Goal: Task Accomplishment & Management: Complete application form

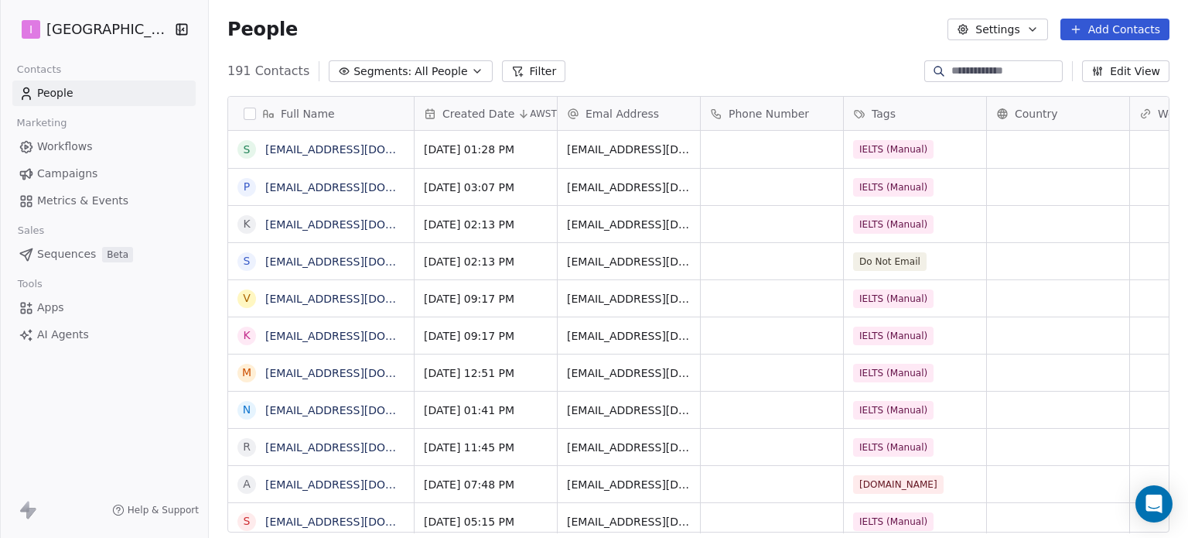
scroll to position [461, 967]
click at [1116, 22] on button "Add Contacts" at bounding box center [1115, 30] width 109 height 22
click at [1105, 66] on span "Create new contact" at bounding box center [1123, 63] width 106 height 16
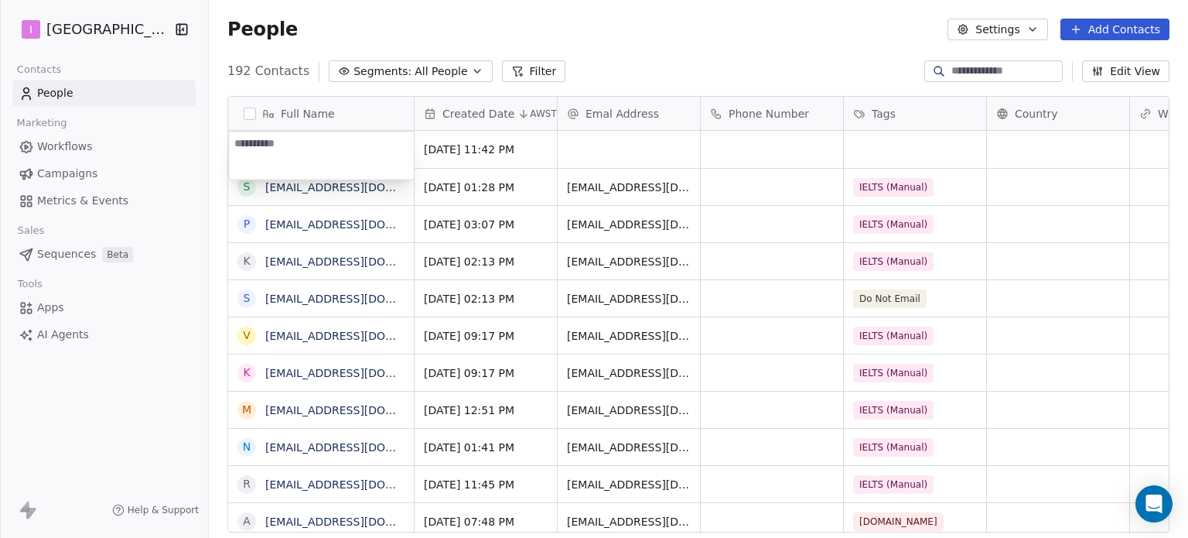
type textarea "**********"
click at [650, 151] on html "I IELTS University Contacts People Marketing Workflows Campaigns Metrics & Even…" at bounding box center [594, 269] width 1188 height 538
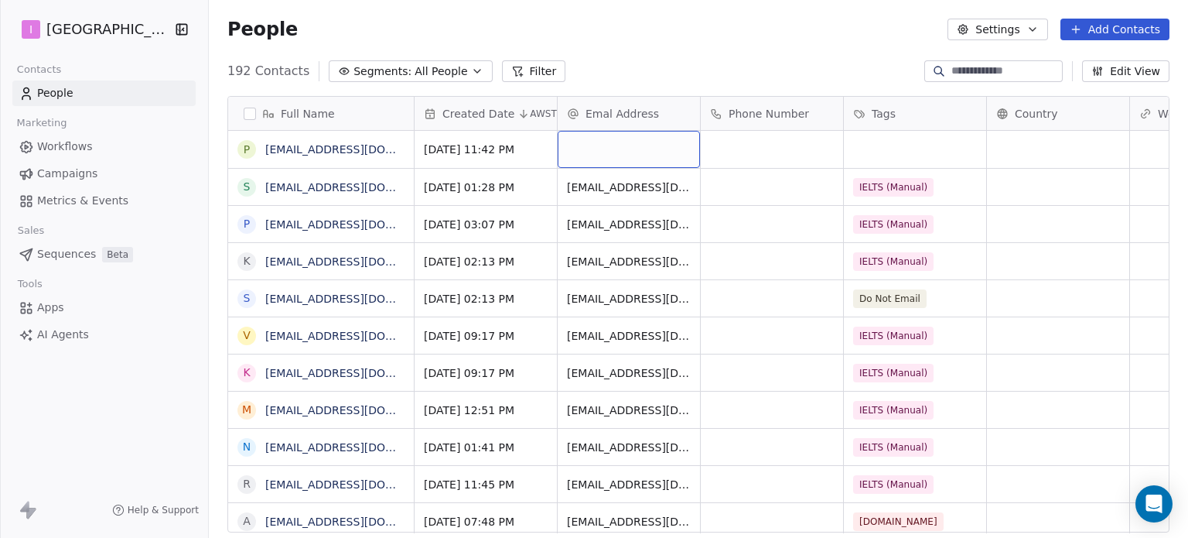
click at [648, 151] on div "grid" at bounding box center [629, 149] width 142 height 37
click at [648, 150] on div "grid" at bounding box center [629, 149] width 142 height 37
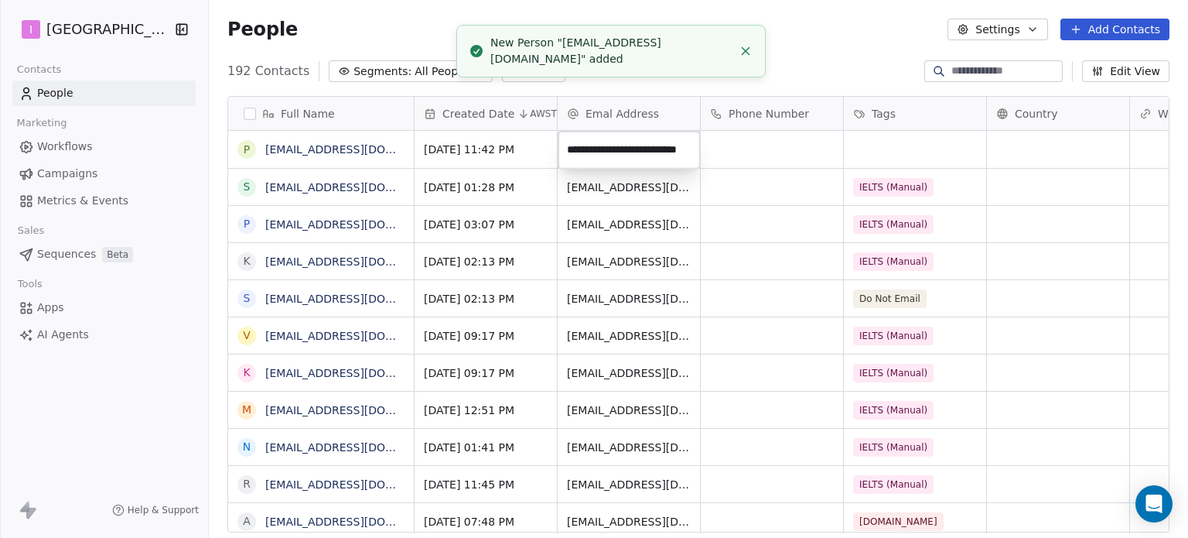
click at [873, 144] on html "I IELTS University Contacts People Marketing Workflows Campaigns Metrics & Even…" at bounding box center [594, 269] width 1188 height 538
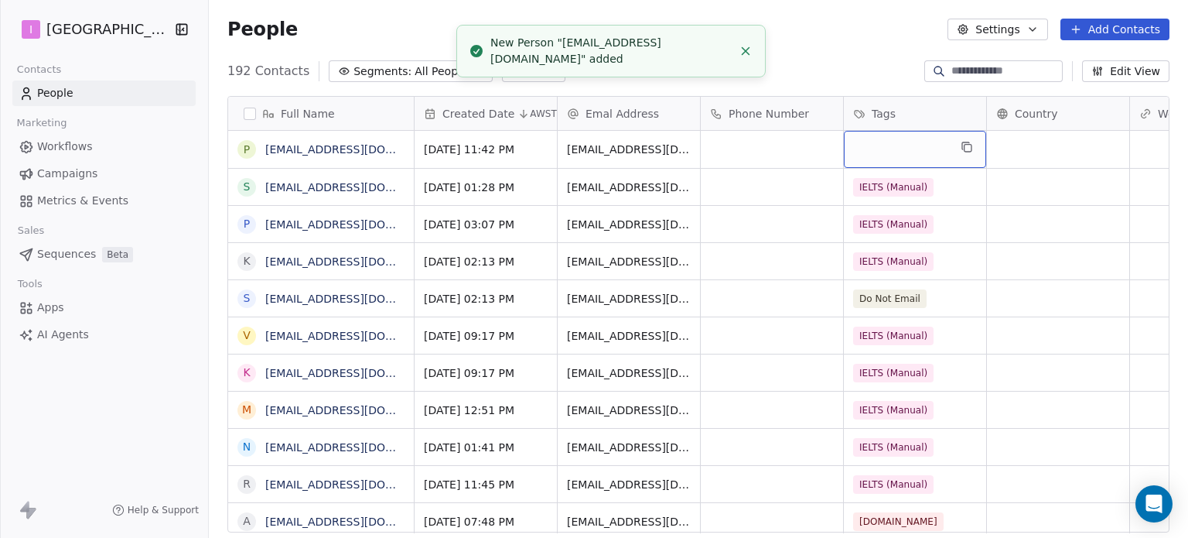
click at [873, 144] on div "grid" at bounding box center [915, 149] width 142 height 37
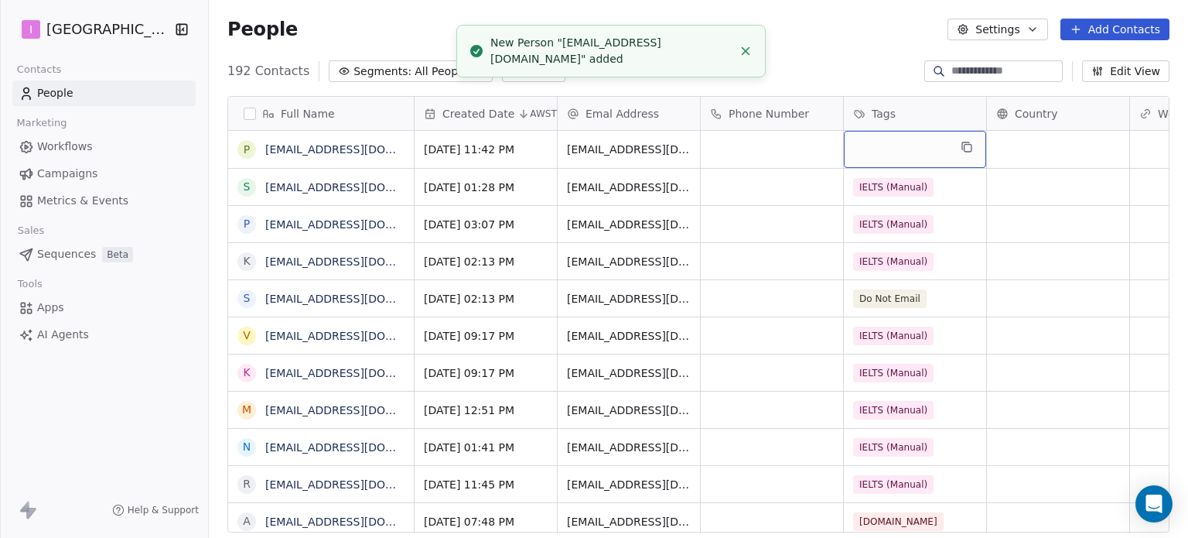
click at [873, 144] on div "grid" at bounding box center [915, 149] width 142 height 37
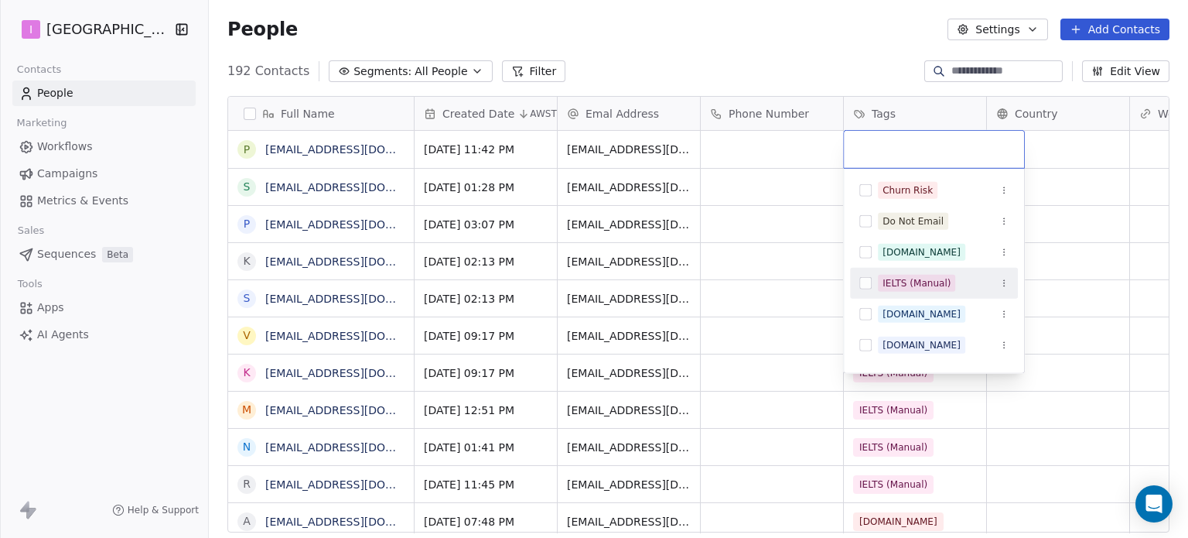
click at [915, 275] on span "IELTS (Manual)" at bounding box center [916, 283] width 77 height 17
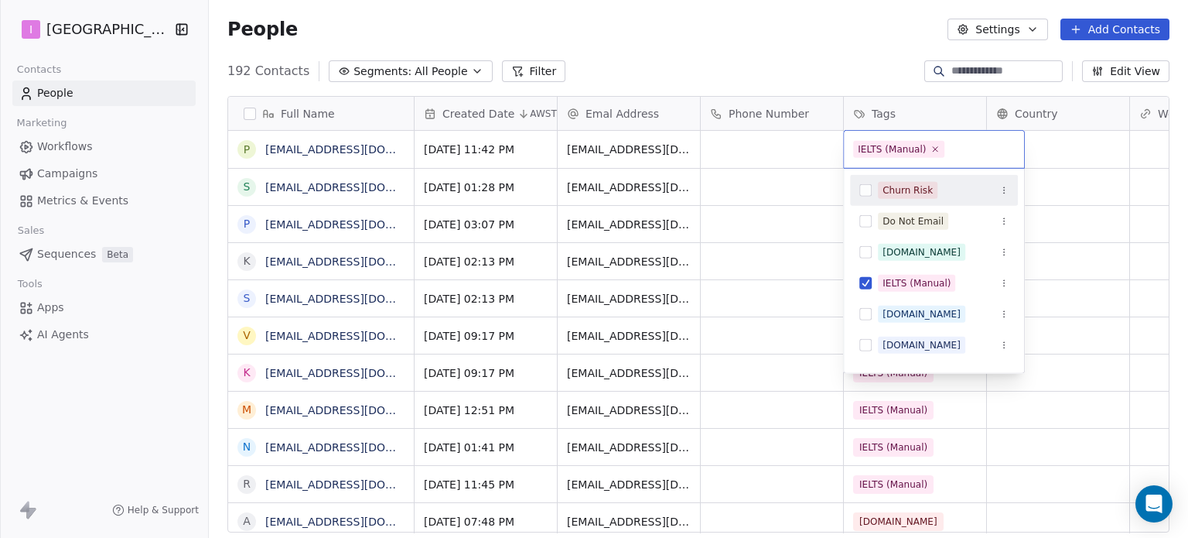
click at [770, 39] on html "I IELTS University Contacts People Marketing Workflows Campaigns Metrics & Even…" at bounding box center [594, 269] width 1188 height 538
